Goal: Task Accomplishment & Management: Complete application form

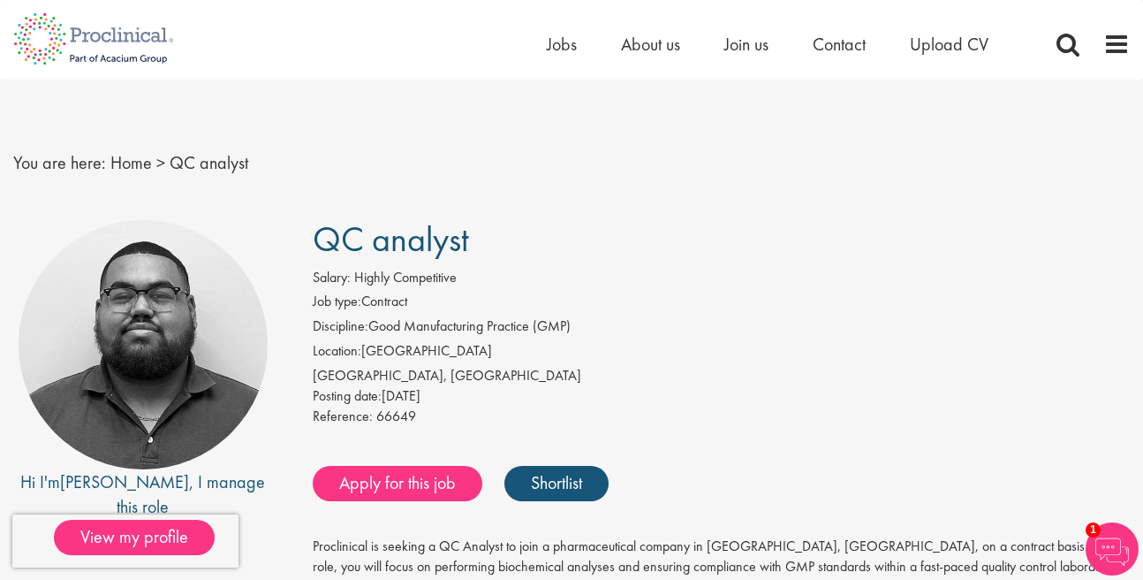
click at [338, 376] on div "[GEOGRAPHIC_DATA], [GEOGRAPHIC_DATA]" at bounding box center [722, 376] width 818 height 20
copy div "[GEOGRAPHIC_DATA]"
click at [837, 205] on div "You are here: Home > QC analyst" at bounding box center [571, 146] width 1143 height 132
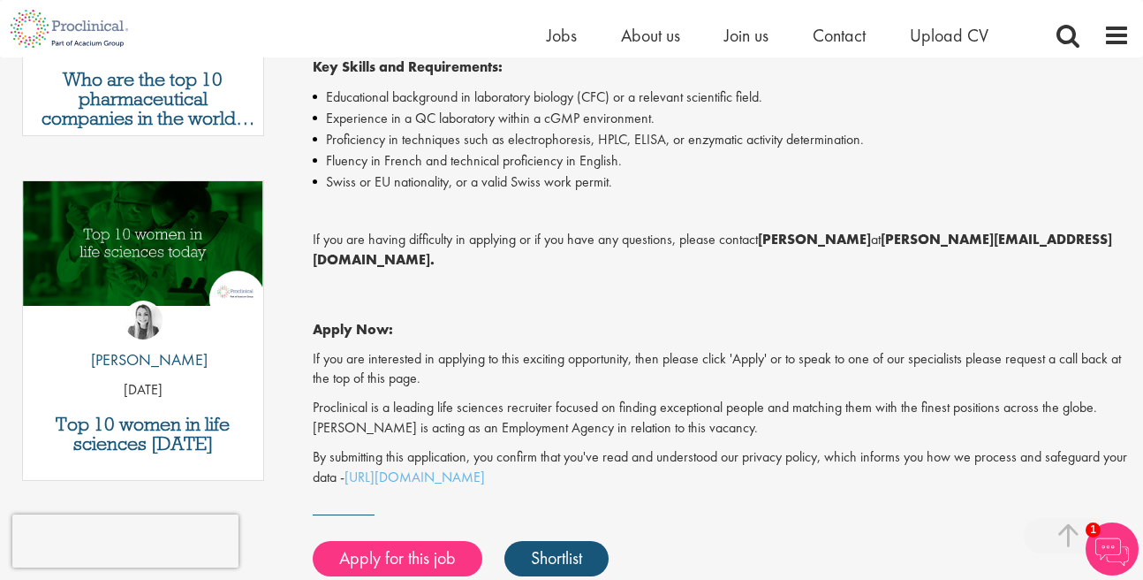
scroll to position [1410, 0]
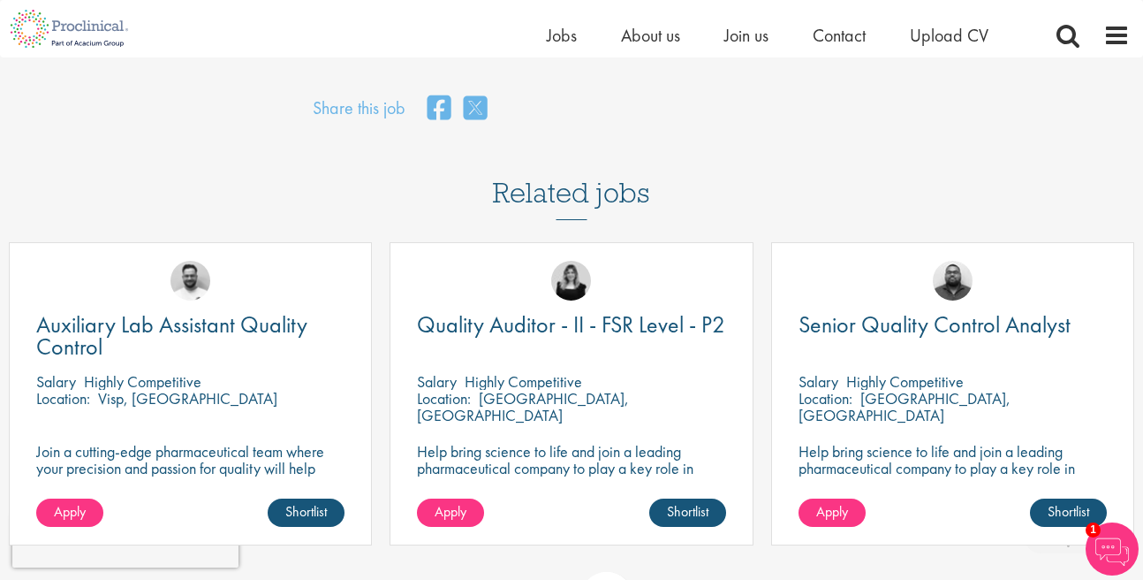
click at [762, 257] on div "Quality Auditor - II - FSR Level - P2 [GEOGRAPHIC_DATA] Highly Competitive Loca…" at bounding box center [571, 402] width 381 height 321
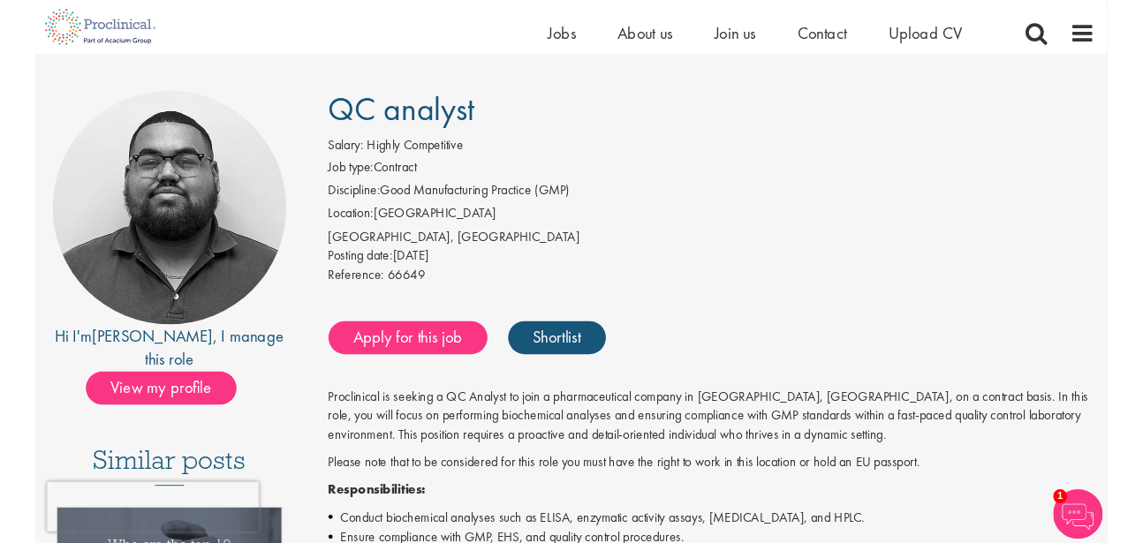
scroll to position [0, 0]
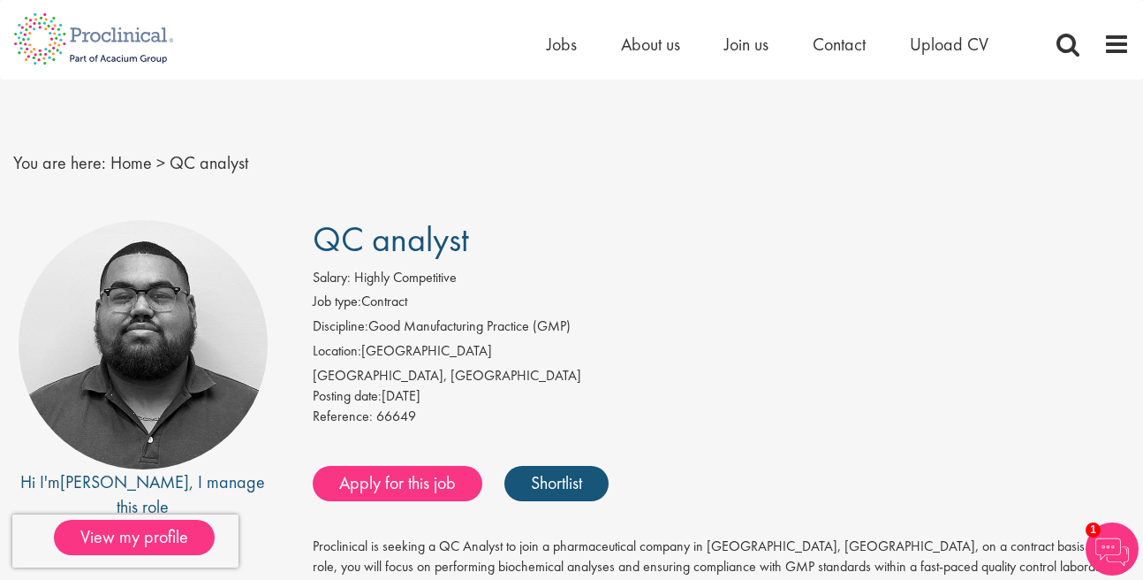
click at [425, 72] on nav "Home Jobs About us Join us Contact Upload CV" at bounding box center [571, 40] width 1143 height 80
click at [738, 336] on li "Discipline: Good Manufacturing Practice (GMP)" at bounding box center [722, 328] width 818 height 25
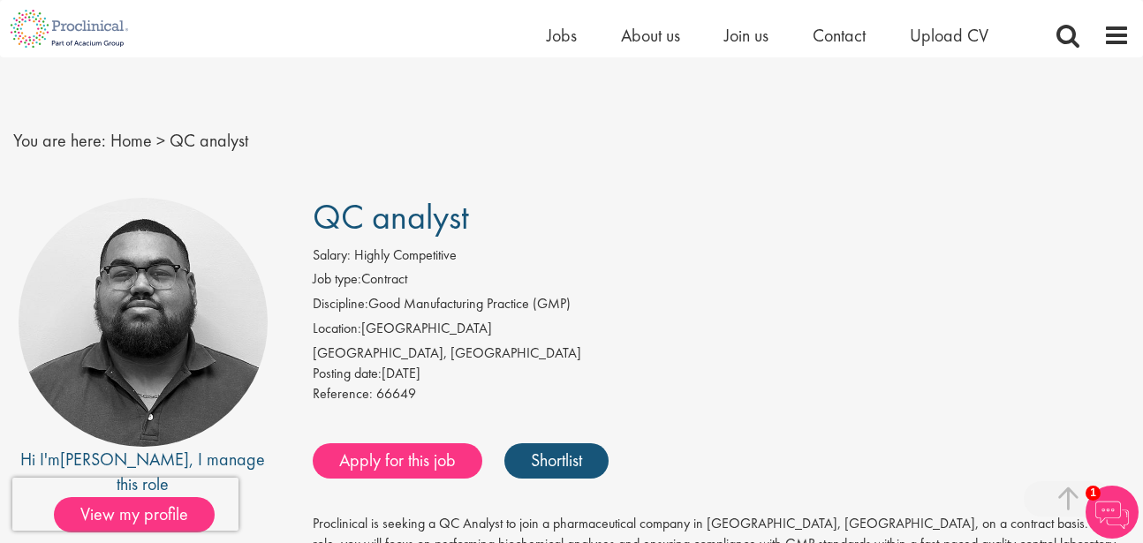
scroll to position [275, 0]
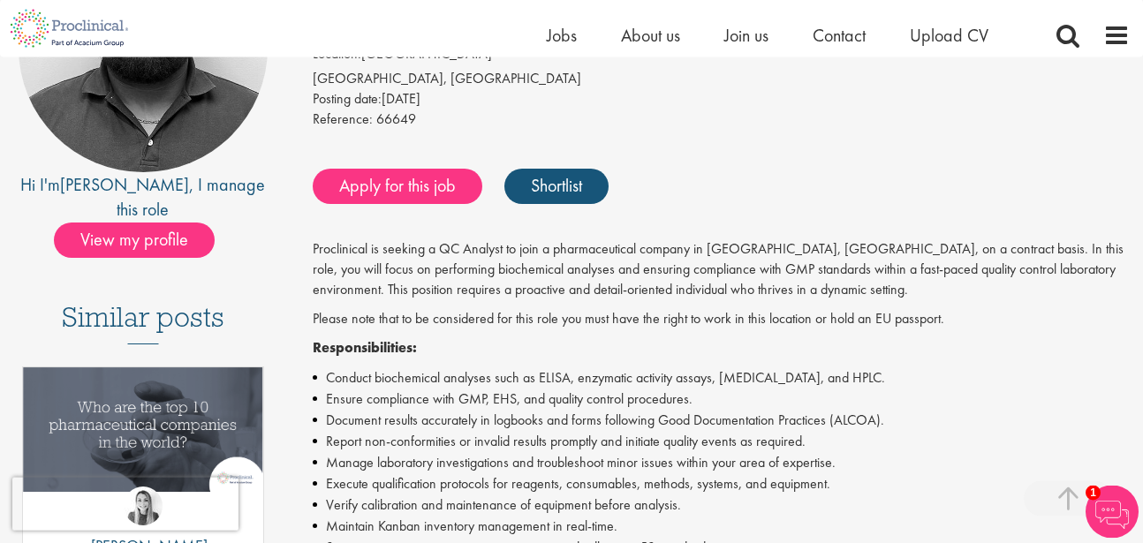
click at [1048, 178] on div "Apply for this job Shortlist" at bounding box center [719, 186] width 822 height 53
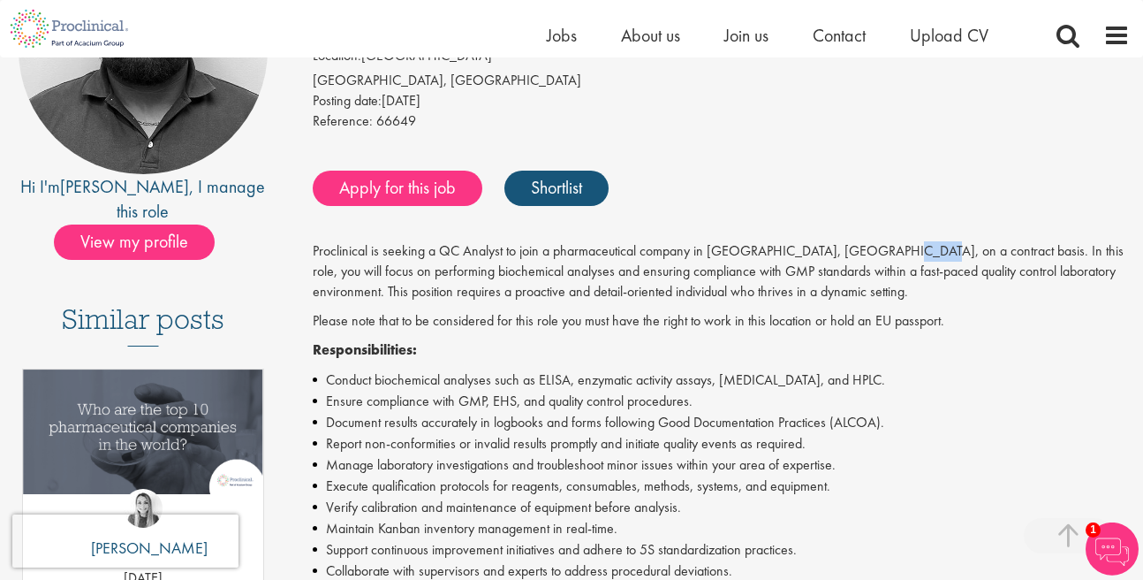
scroll to position [0, 0]
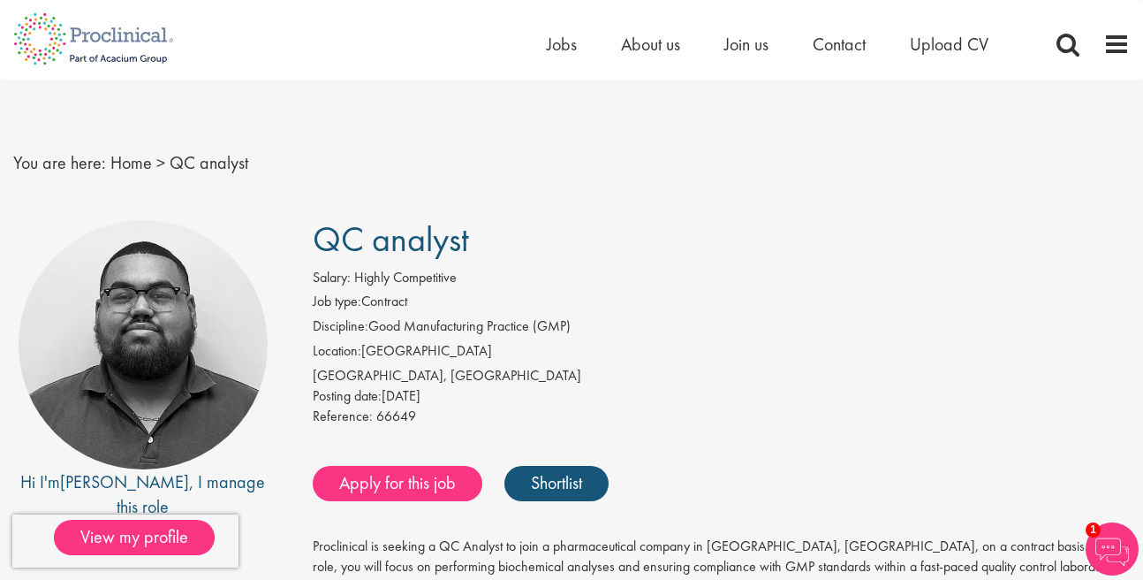
click at [716, 319] on li "Discipline: Good Manufacturing Practice (GMP)" at bounding box center [722, 328] width 818 height 25
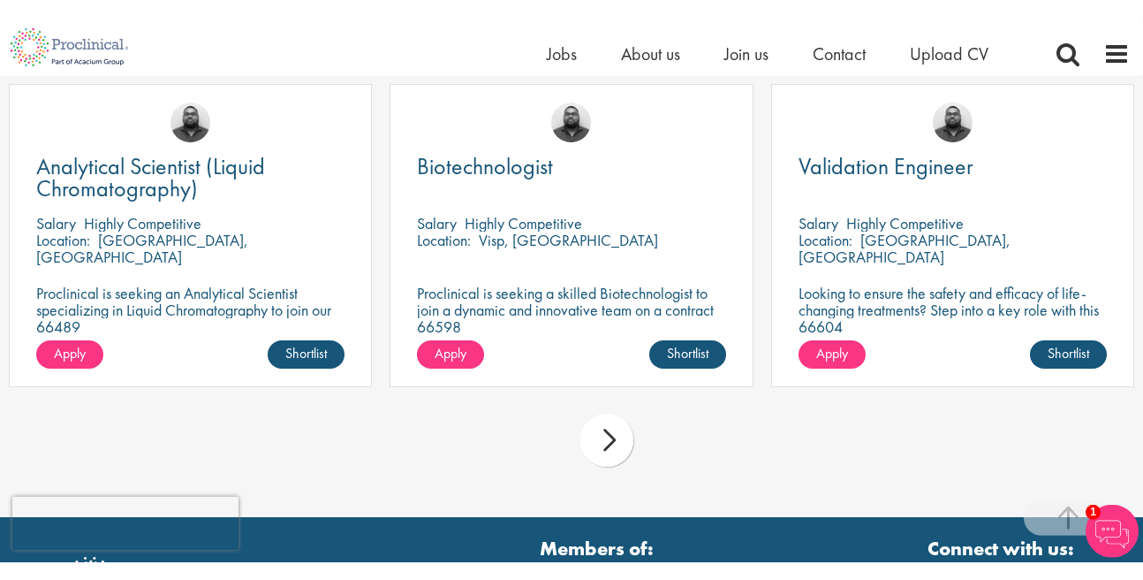
scroll to position [8, 0]
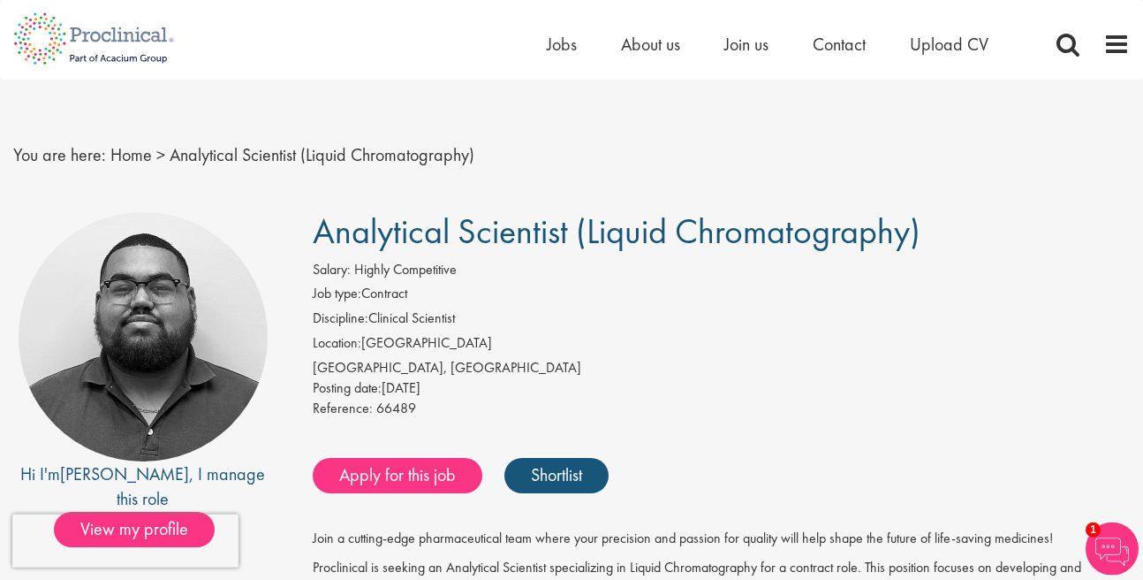
click at [1123, 559] on img at bounding box center [1112, 548] width 53 height 53
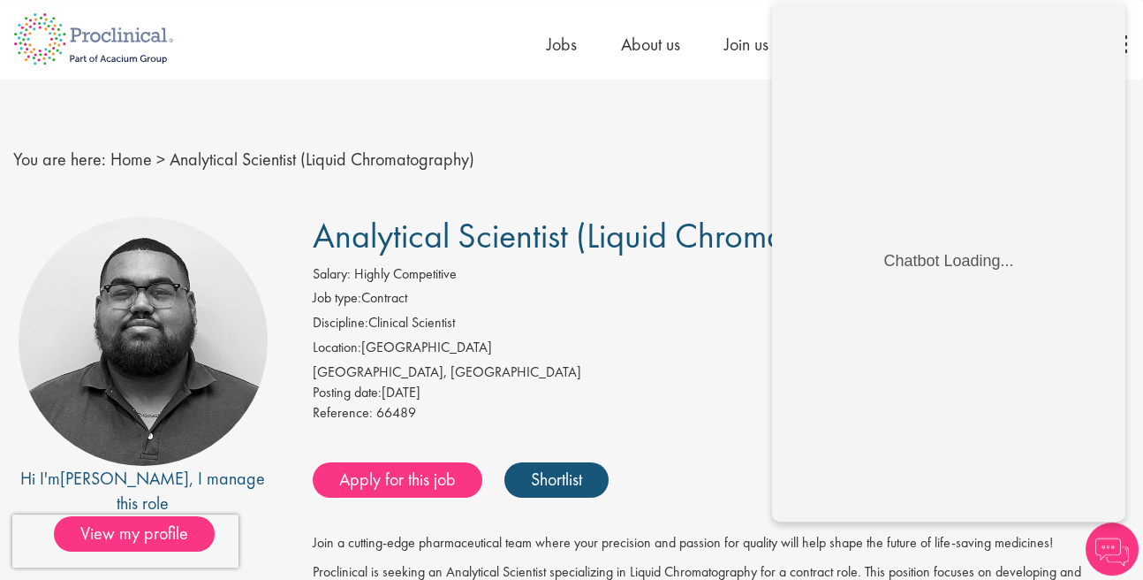
scroll to position [0, 0]
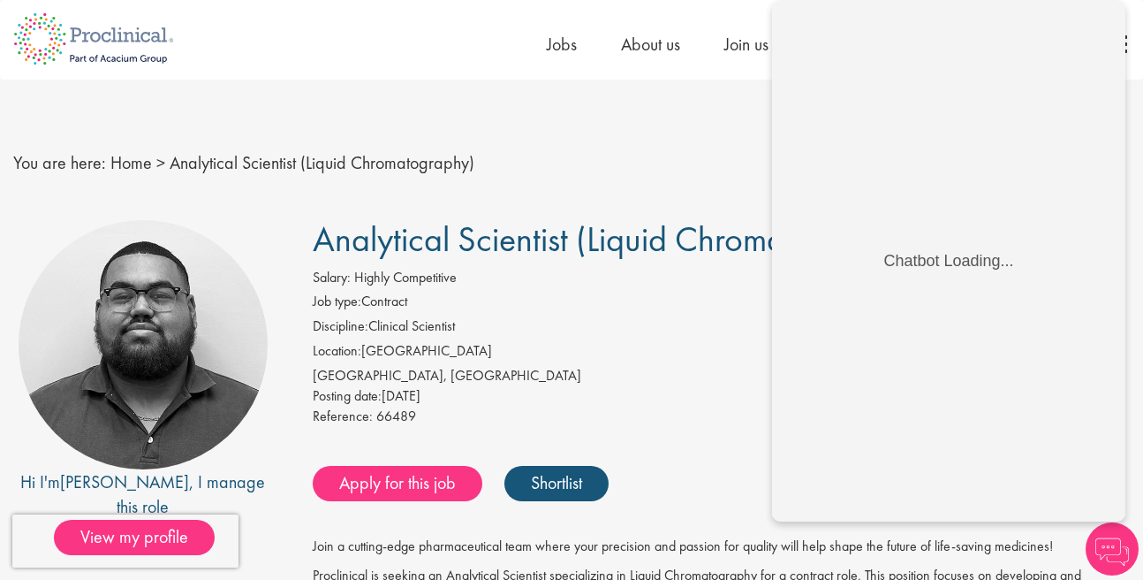
click at [1117, 544] on img at bounding box center [1112, 548] width 53 height 53
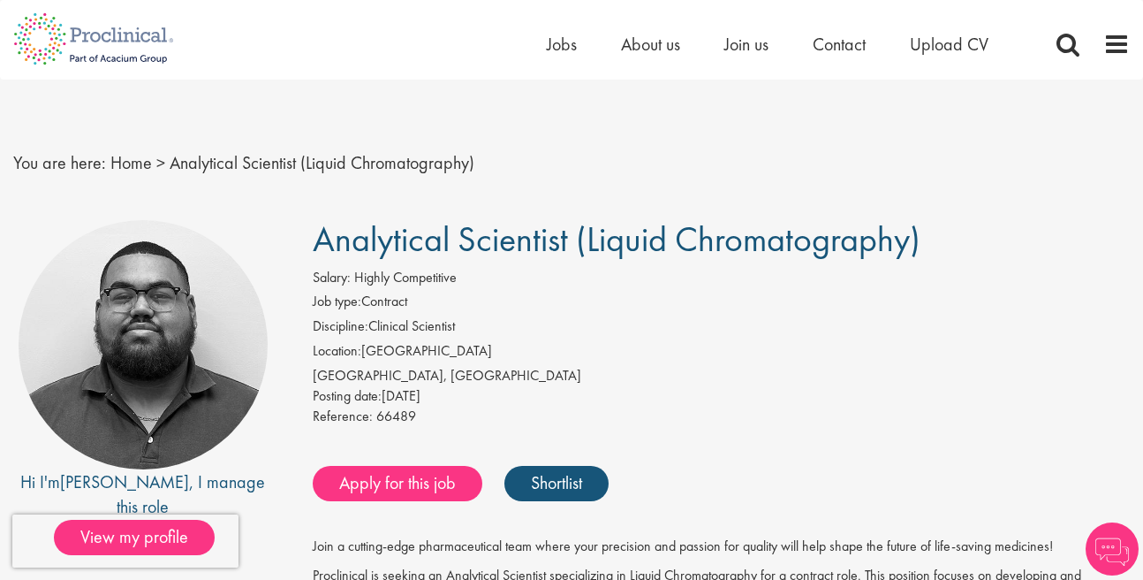
click at [618, 320] on li "Discipline: Clinical Scientist" at bounding box center [722, 328] width 818 height 25
